Goal: Task Accomplishment & Management: Complete application form

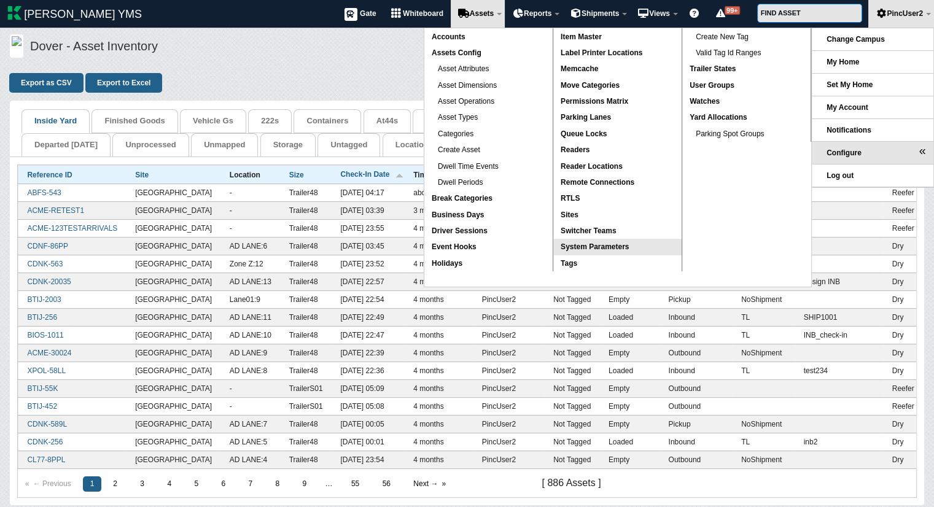
click at [607, 247] on span "System Parameters" at bounding box center [595, 247] width 68 height 9
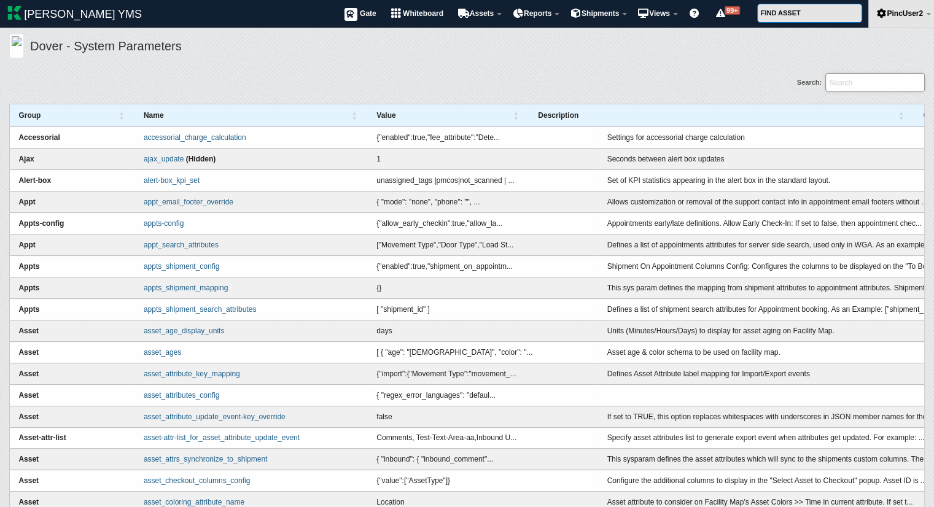
click at [858, 83] on input "Search:" at bounding box center [874, 82] width 99 height 19
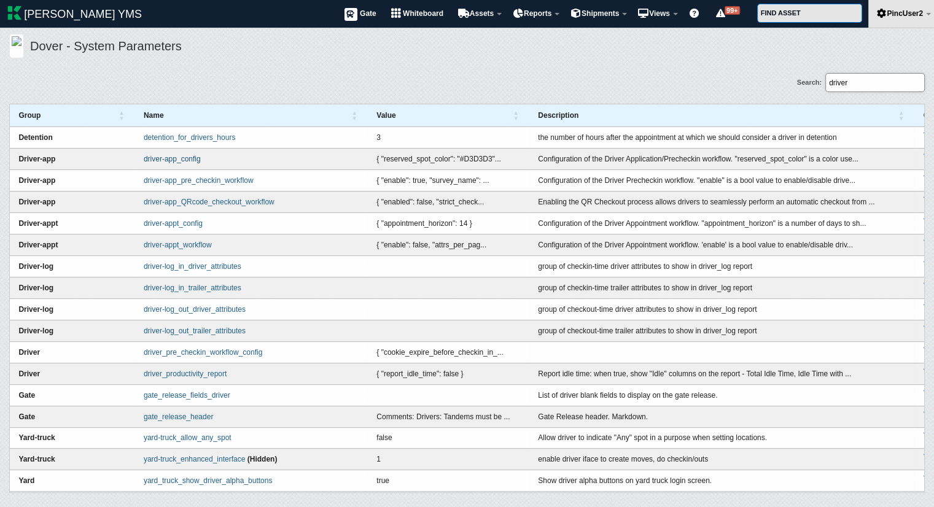
type input "driver"
click at [196, 159] on link "driver-app_config" at bounding box center [172, 159] width 57 height 9
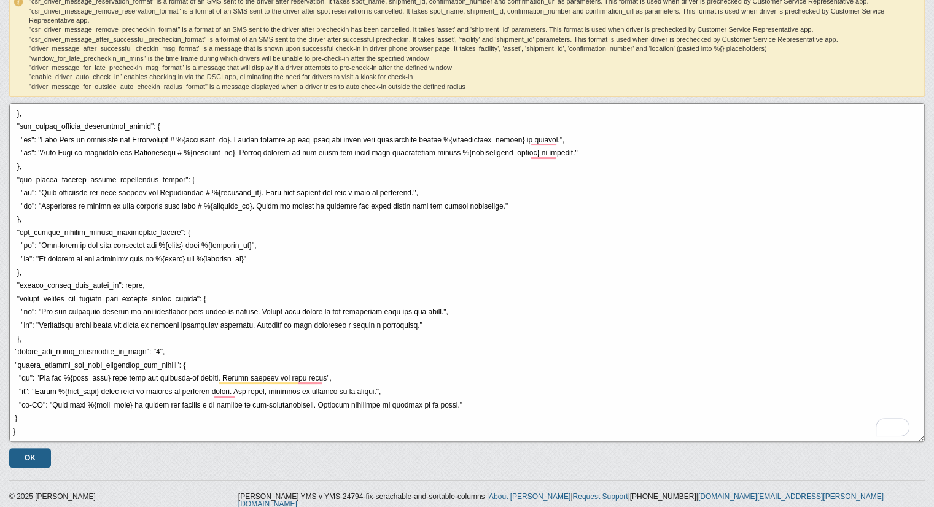
click at [127, 285] on textarea "To enrich screen reader interactions, please activate Accessibility in Grammarl…" at bounding box center [466, 272] width 915 height 339
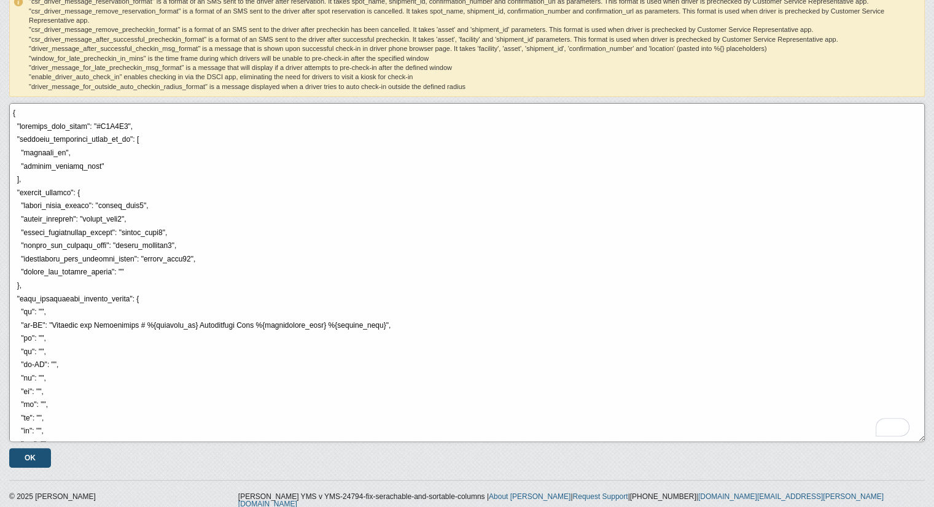
type textarea "{ "reserved_spot_color": "#D3D3D3", "shipment_attributes_shown_on_wb": [ "shipm…"
click at [34, 452] on input "OK" at bounding box center [30, 458] width 42 height 20
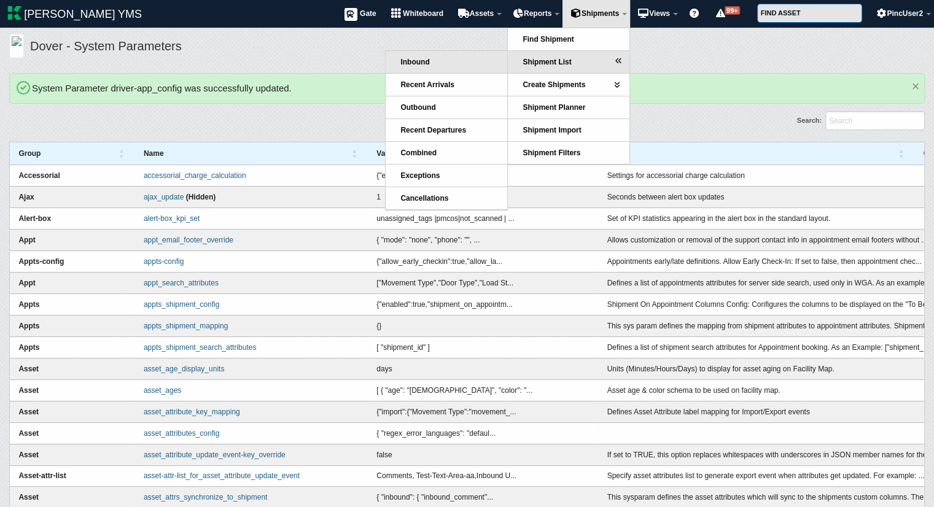
click at [410, 61] on span "Inbound" at bounding box center [414, 62] width 29 height 9
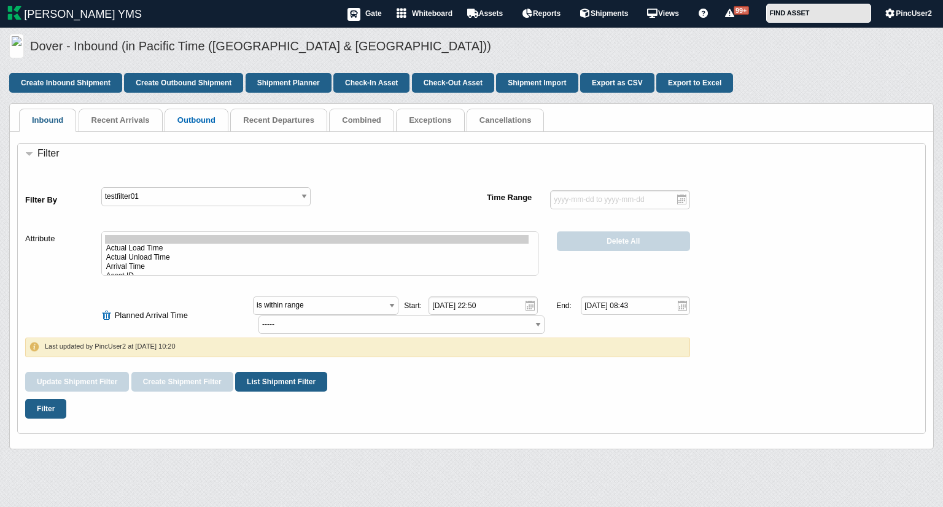
select select "planned_arrival_time"
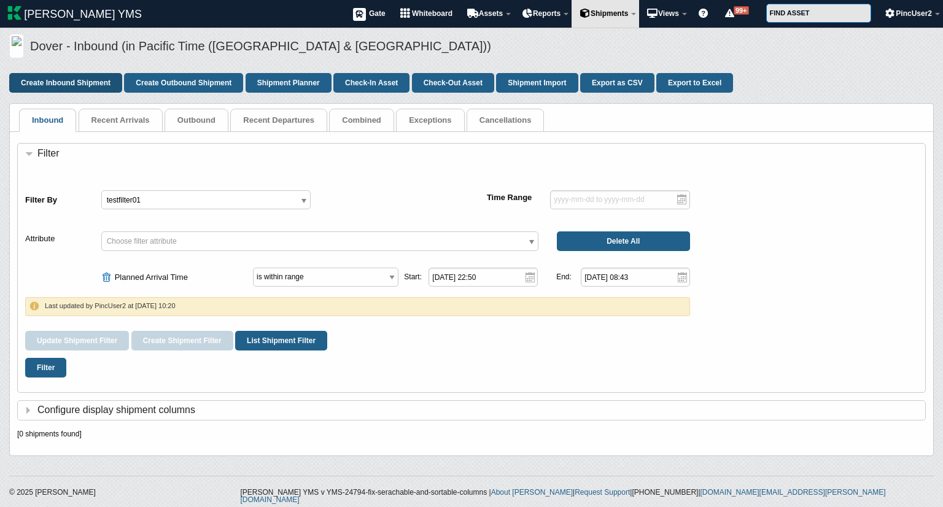
click at [66, 82] on link "Create Inbound Shipment" at bounding box center [65, 83] width 113 height 20
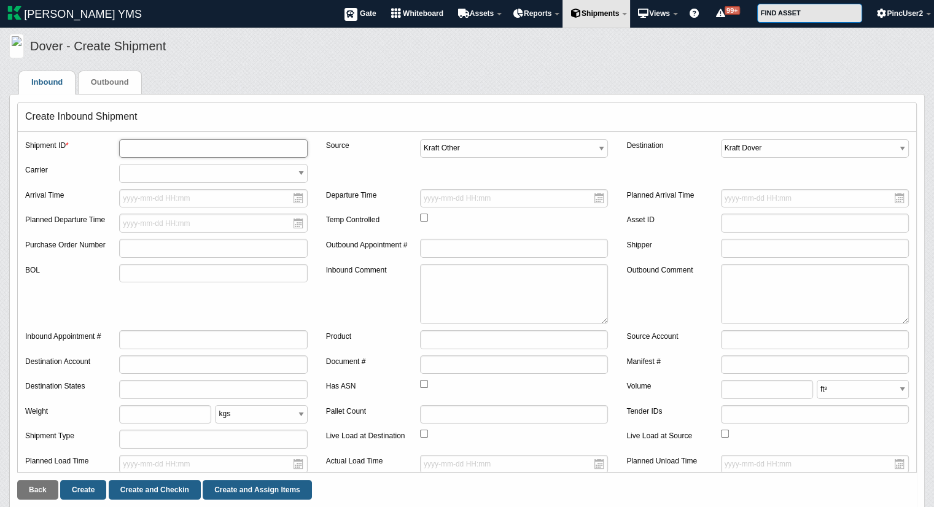
click at [203, 150] on input "text" at bounding box center [213, 148] width 188 height 19
type input "2323"
click at [166, 176] on select "*** - Please Select ABFS - ABF FREIGHT SYSTEM INC ACME - ACME QA ADV_REC - ADVA…" at bounding box center [213, 173] width 188 height 19
drag, startPoint x: 86, startPoint y: 252, endPoint x: 194, endPoint y: 239, distance: 108.8
click at [194, 239] on div "Purchase Order Number" at bounding box center [166, 251] width 282 height 25
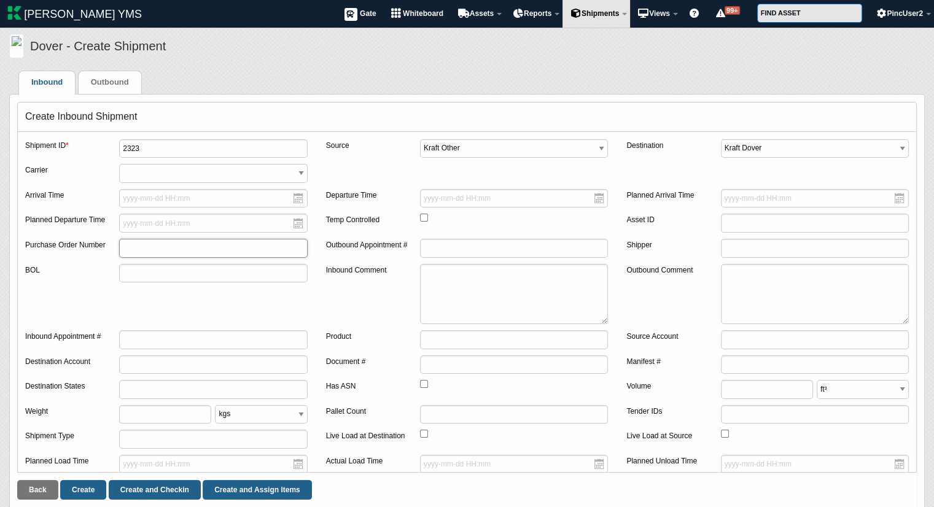
click at [194, 239] on input "text" at bounding box center [213, 248] width 188 height 19
type input "po2323"
click at [86, 486] on link "Create" at bounding box center [83, 490] width 46 height 20
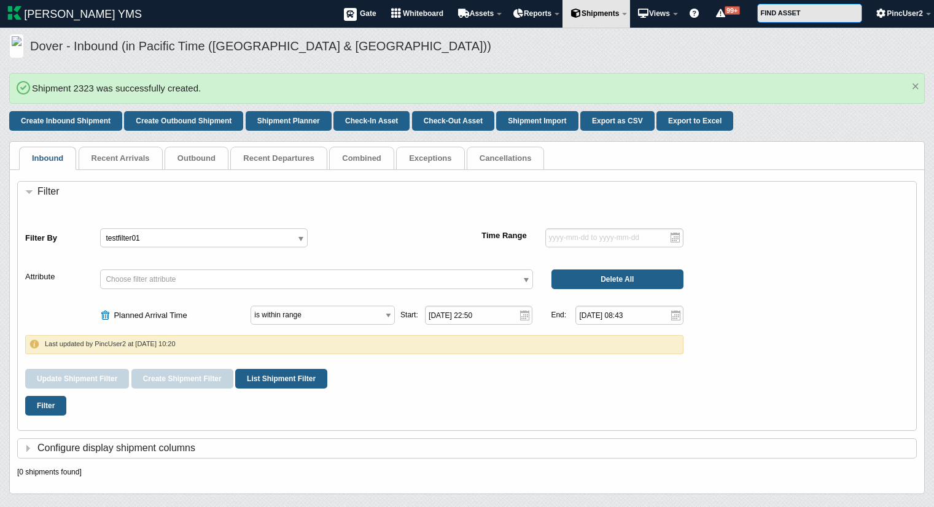
select select "planned_arrival_time"
click at [107, 310] on span at bounding box center [107, 315] width 14 height 11
select select
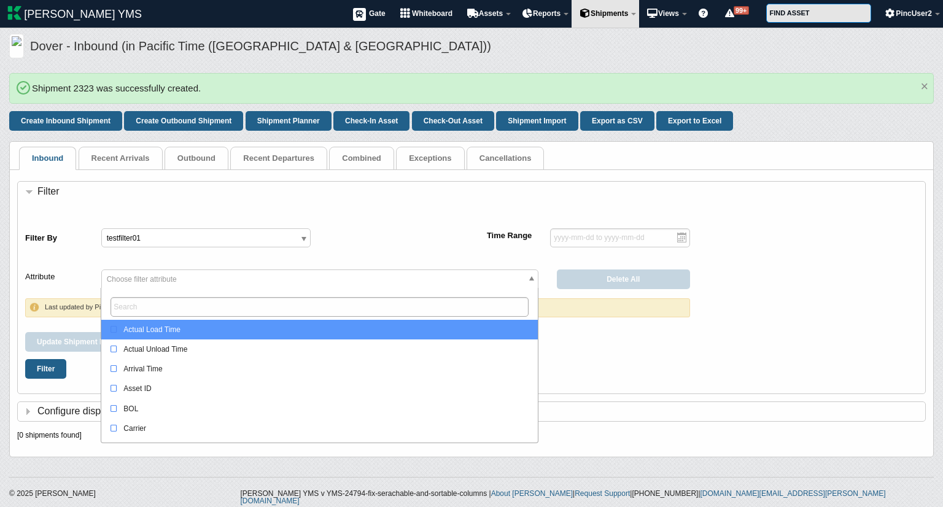
click at [153, 276] on span "Choose filter attribute" at bounding box center [142, 279] width 70 height 9
type input "shi"
click at [192, 330] on div "Shipment ID" at bounding box center [322, 330] width 423 height 12
select select "shipment_id"
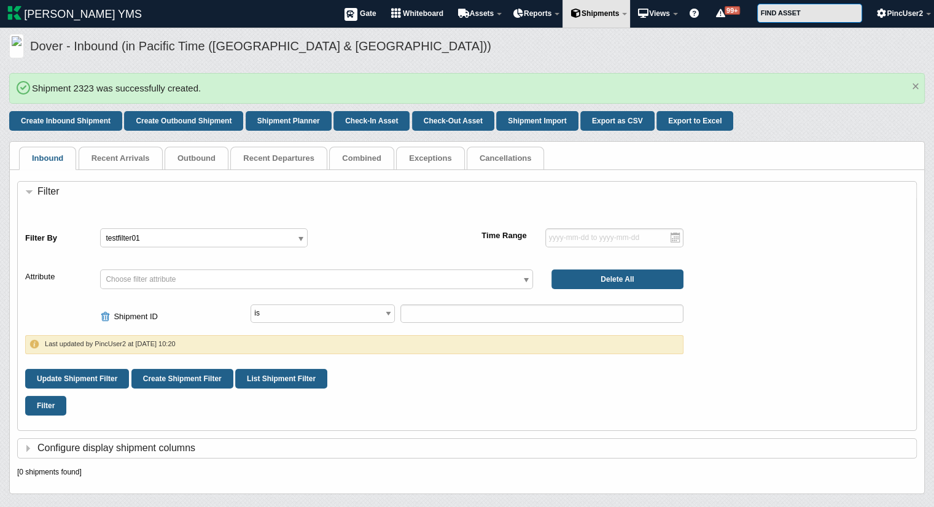
click at [572, 389] on div "Filter" at bounding box center [466, 406] width 883 height 34
click at [463, 313] on input "text" at bounding box center [541, 314] width 283 height 19
type input "2323"
click at [52, 406] on button "Filter" at bounding box center [45, 406] width 41 height 20
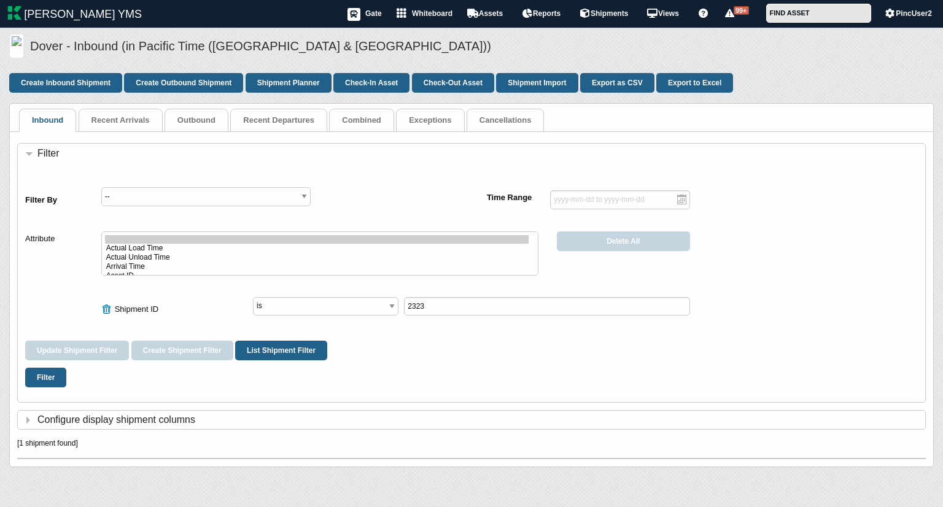
select select "shipment_id"
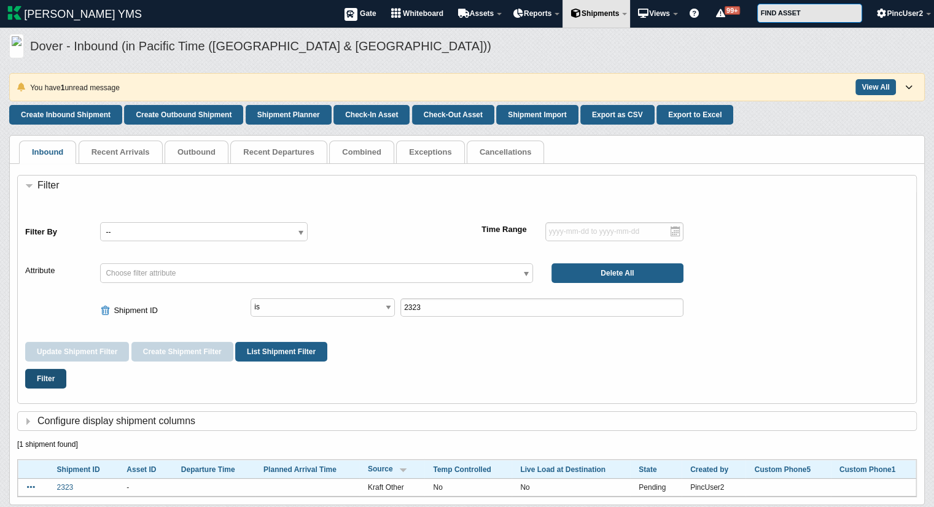
click at [49, 375] on button "Filter" at bounding box center [45, 379] width 41 height 20
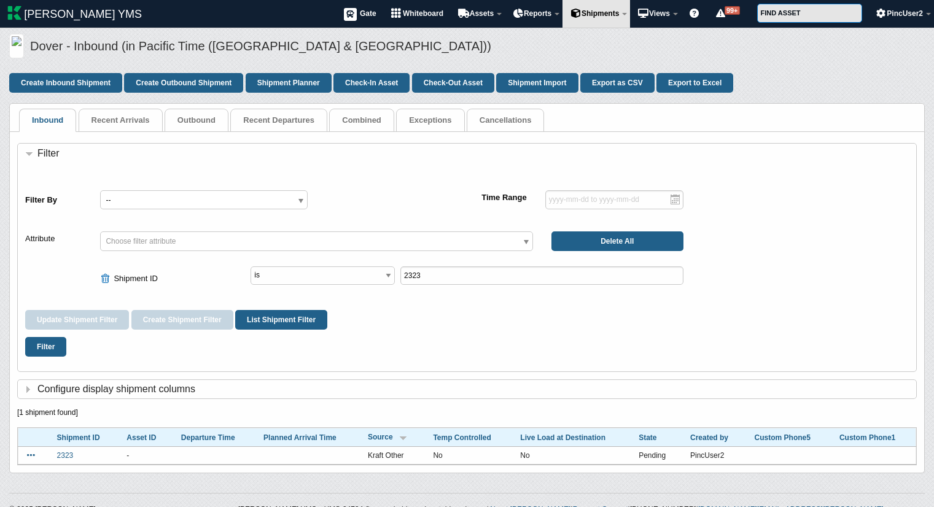
select select "shipment_id"
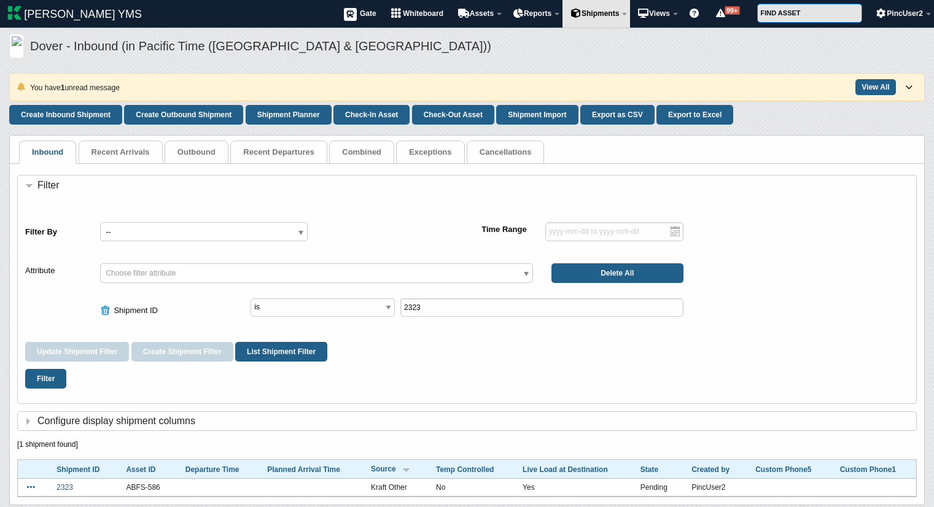
select select "shipment_id"
click at [31, 487] on icon at bounding box center [31, 487] width 8 height 1
click at [403, 18] on link "Whiteboard" at bounding box center [417, 14] width 67 height 28
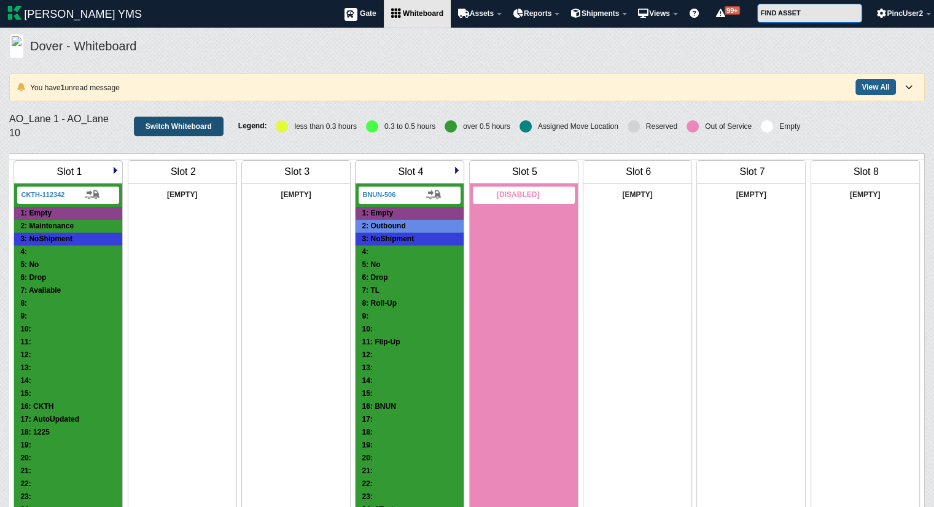
click at [161, 130] on link "Switch Whiteboard" at bounding box center [179, 127] width 90 height 20
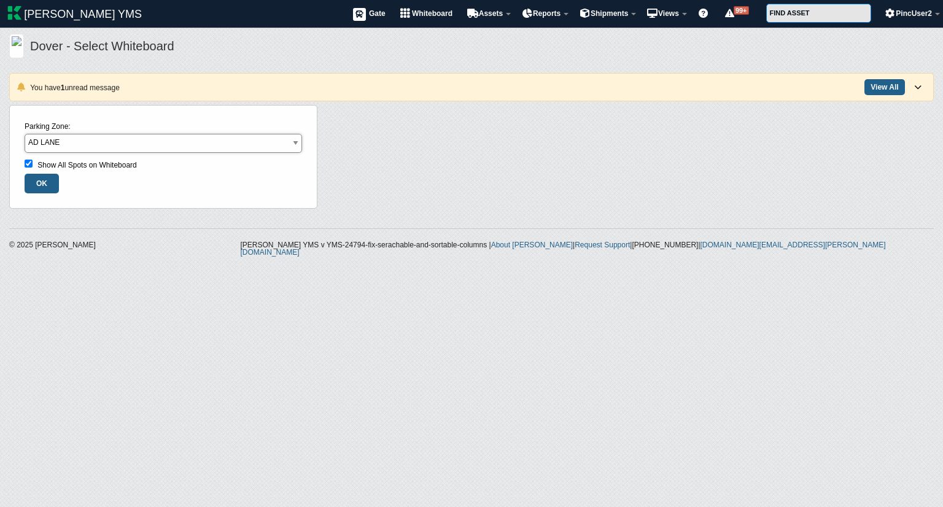
click at [206, 141] on select "AD LANE Beverage Door Bread Doors EAST YARD [PERSON_NAME] Lane01 parking Shippi…" at bounding box center [164, 143] width 278 height 19
select select "Lane01"
click at [25, 134] on select "AD LANE Beverage Door Bread Doors EAST YARD [PERSON_NAME] Lane01 parking Shippi…" at bounding box center [164, 143] width 278 height 19
click at [43, 185] on input "OK" at bounding box center [42, 184] width 34 height 20
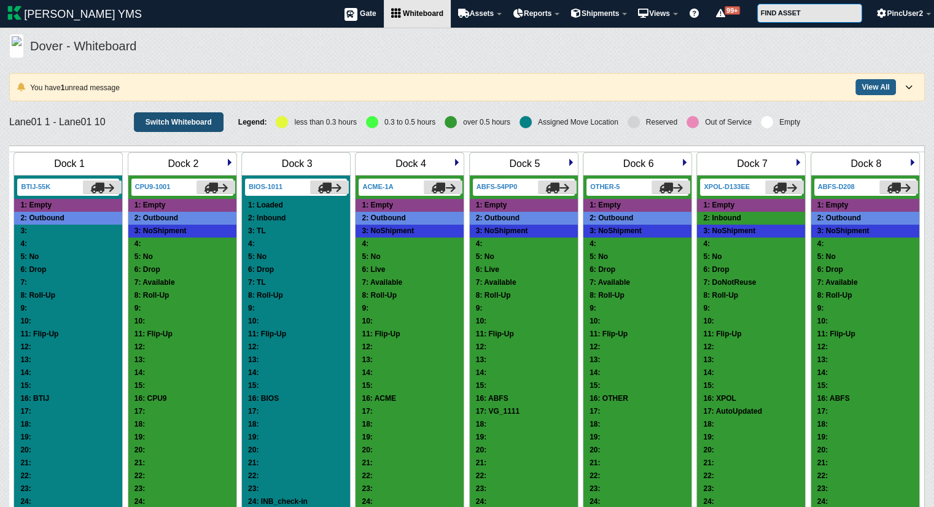
click at [165, 122] on link "Switch Whiteboard" at bounding box center [179, 122] width 90 height 20
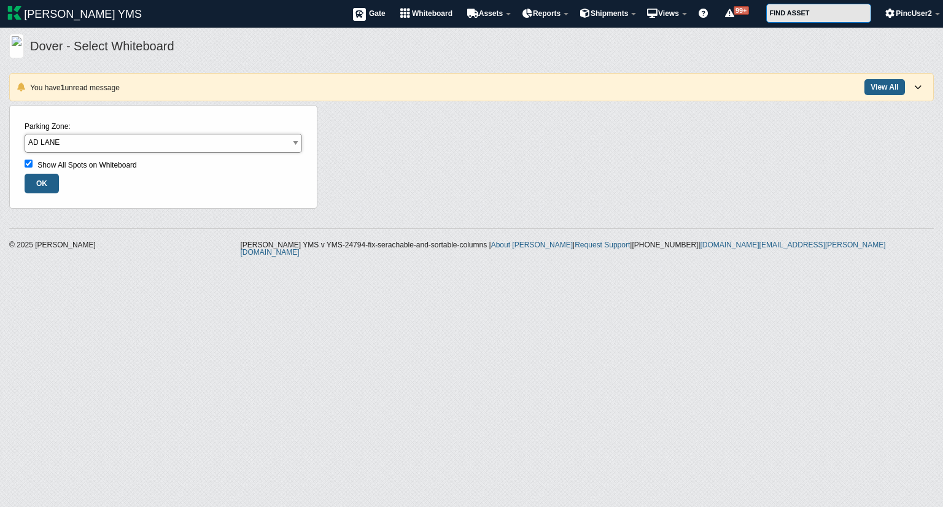
click at [157, 141] on select "AD LANE Beverage Door Bread Doors EAST YARD [PERSON_NAME] Lane01 parking Shippi…" at bounding box center [164, 143] width 278 height 19
select select "Compactors"
click at [25, 134] on select "AD LANE Beverage Door Bread Doors EAST YARD [PERSON_NAME] Lane01 parking Shippi…" at bounding box center [164, 143] width 278 height 19
click at [40, 182] on input "OK" at bounding box center [42, 184] width 34 height 20
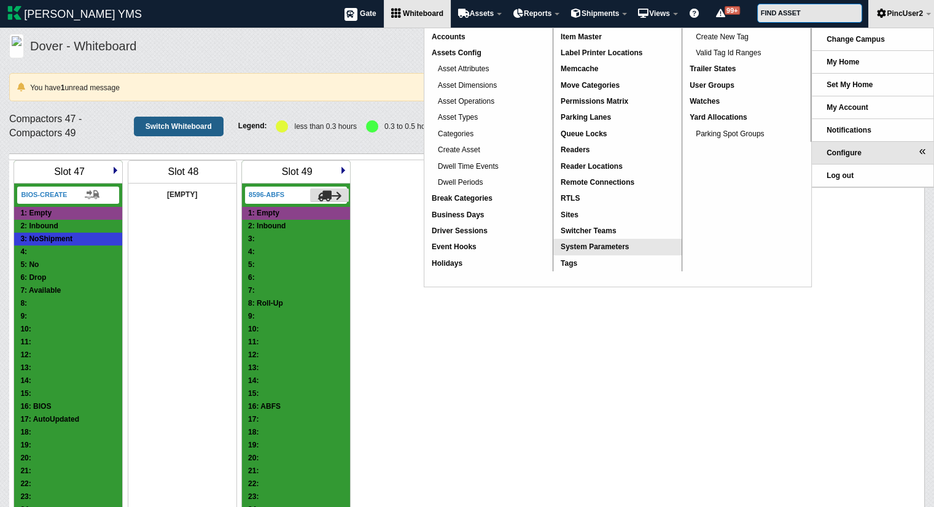
click at [616, 252] on link "System Parameters" at bounding box center [617, 247] width 128 height 16
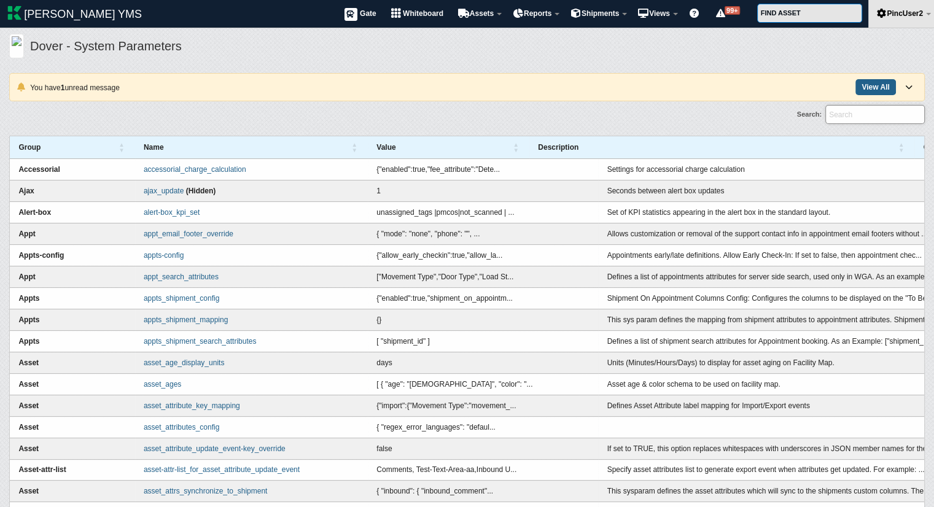
click at [858, 111] on input "Search:" at bounding box center [874, 114] width 99 height 19
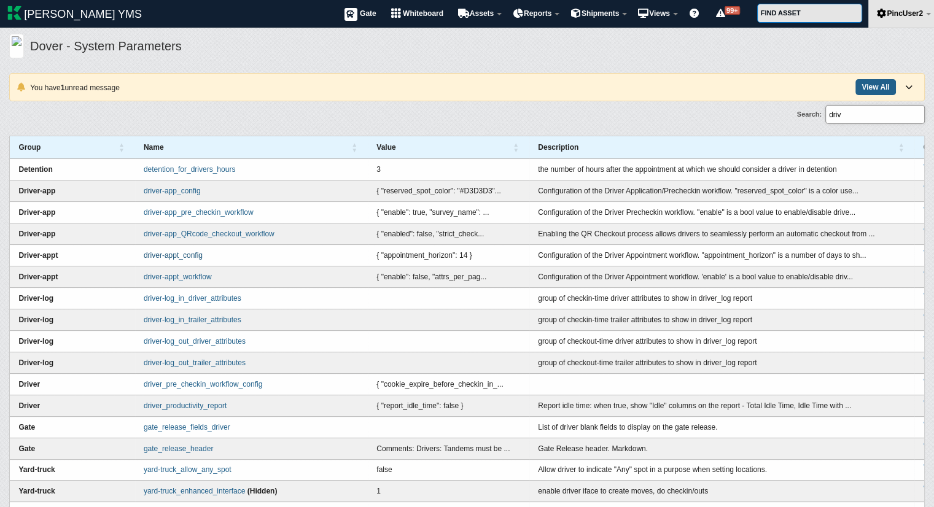
type input "driv"
click at [191, 254] on link "driver-appt_config" at bounding box center [173, 255] width 59 height 9
